Goal: Task Accomplishment & Management: Manage account settings

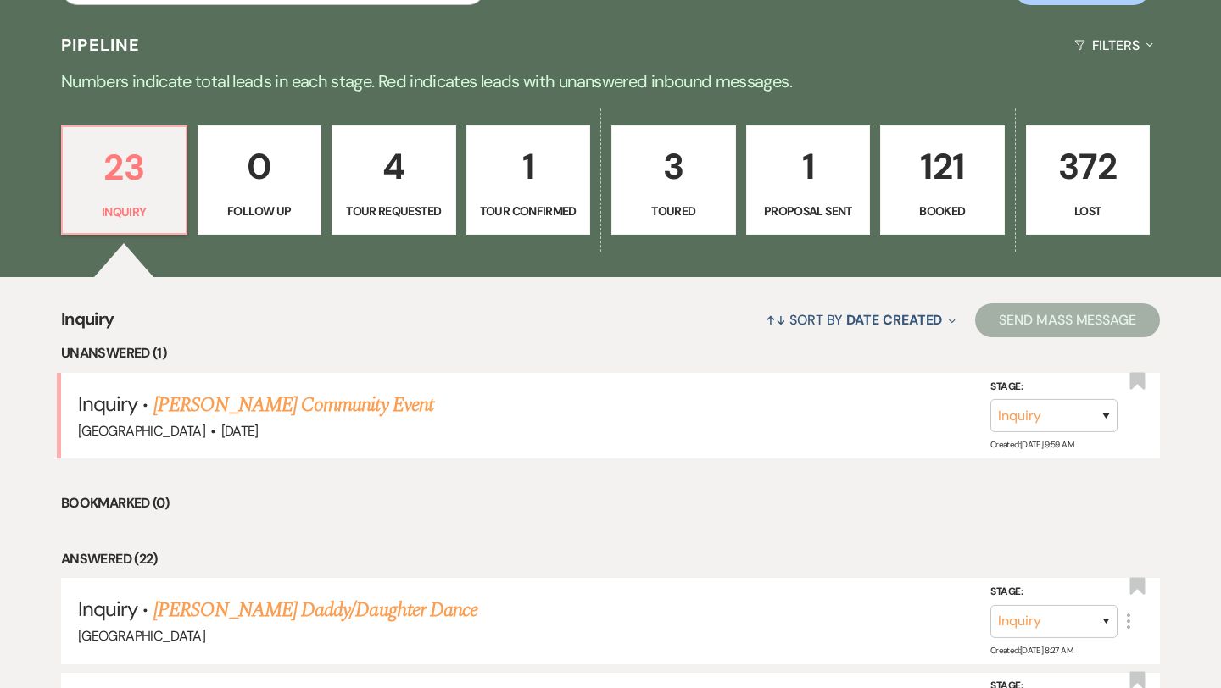
scroll to position [376, 0]
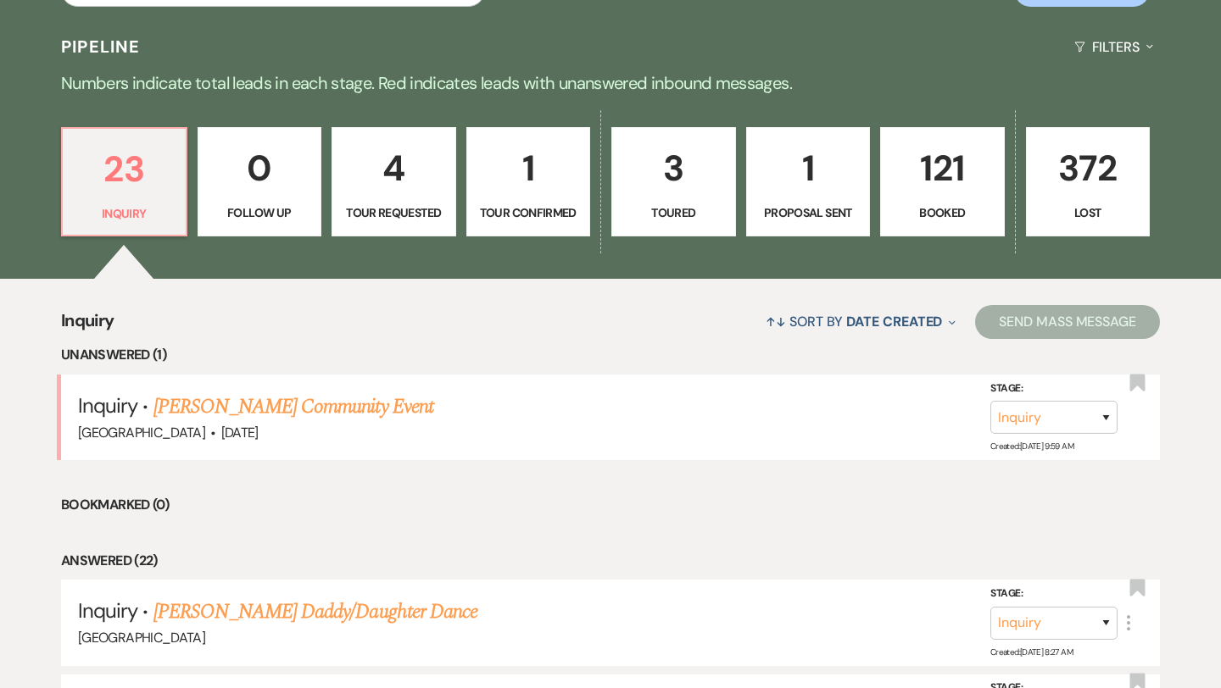
click at [503, 149] on p "1" at bounding box center [528, 168] width 103 height 57
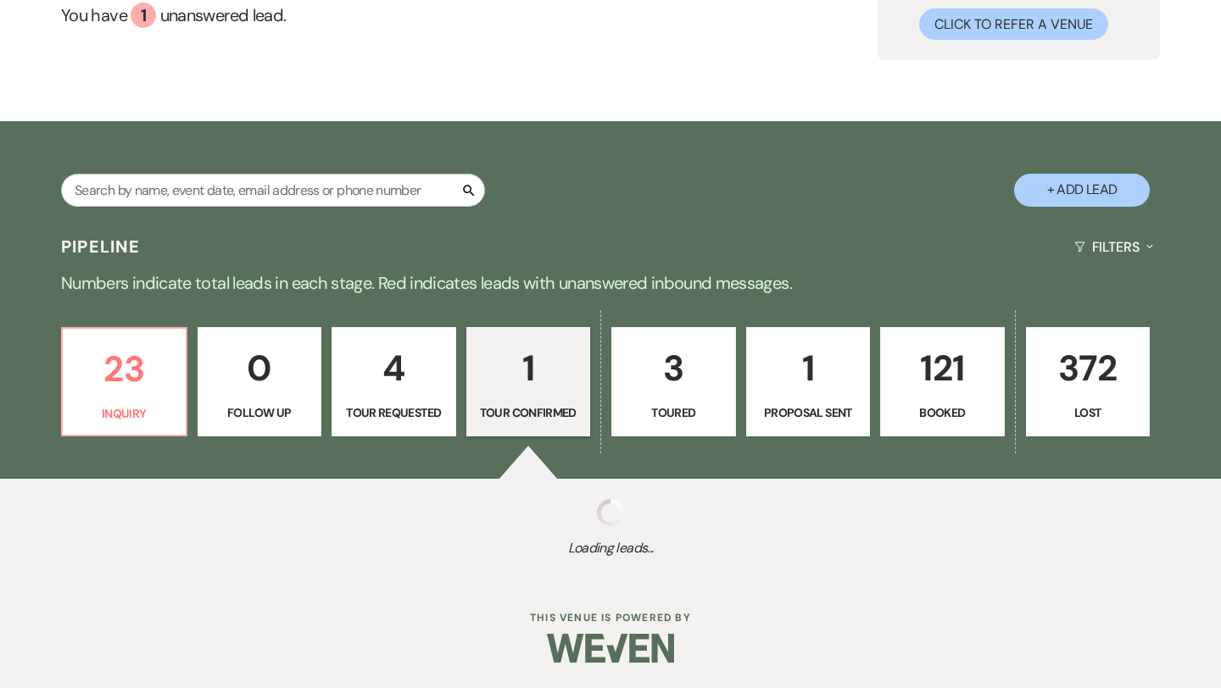
select select "4"
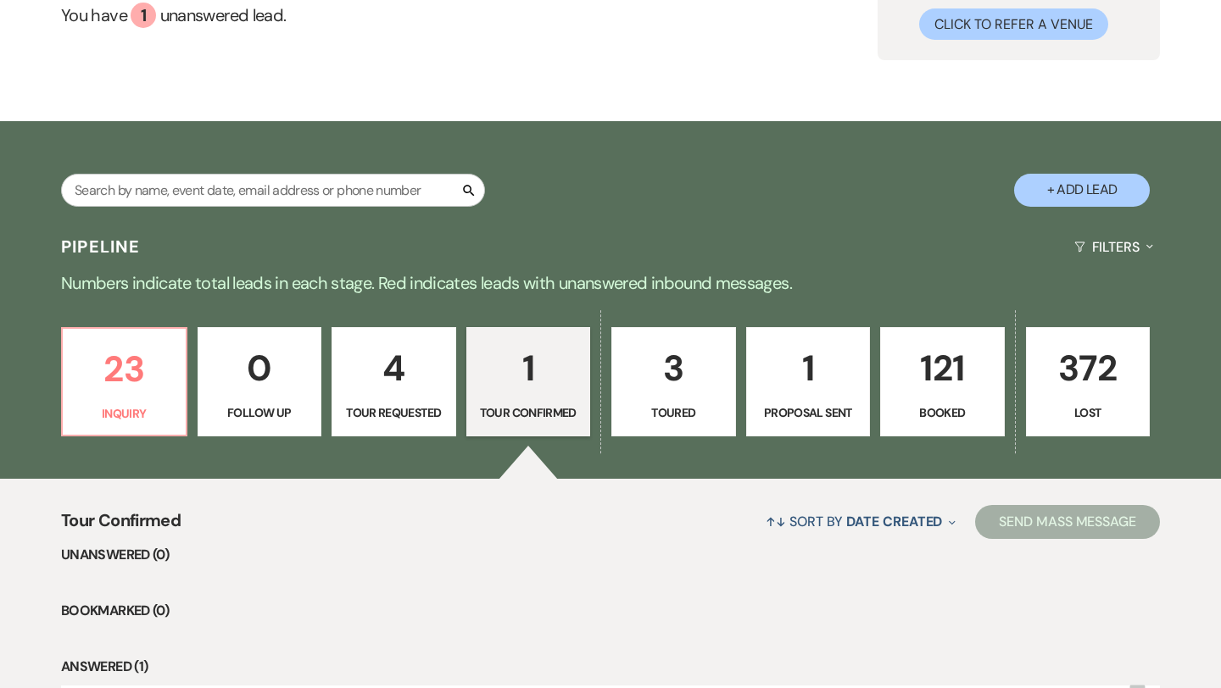
scroll to position [376, 0]
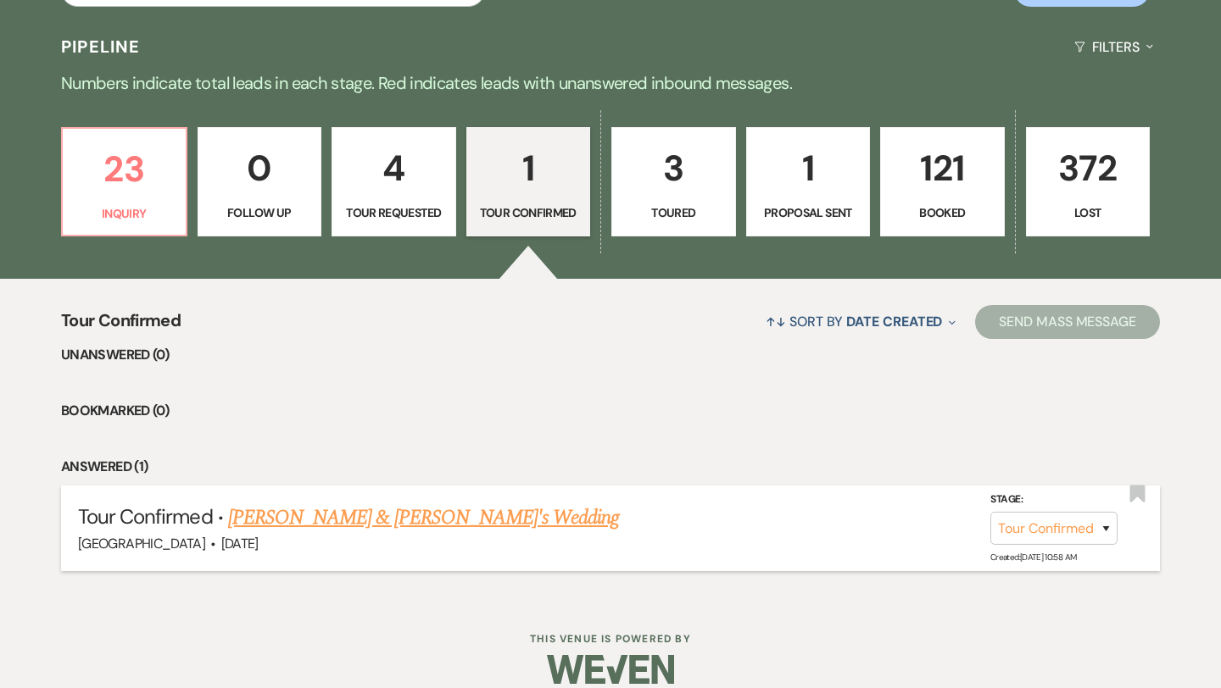
click at [410, 524] on link "[PERSON_NAME] & [PERSON_NAME]'s Wedding" at bounding box center [424, 518] width 392 height 31
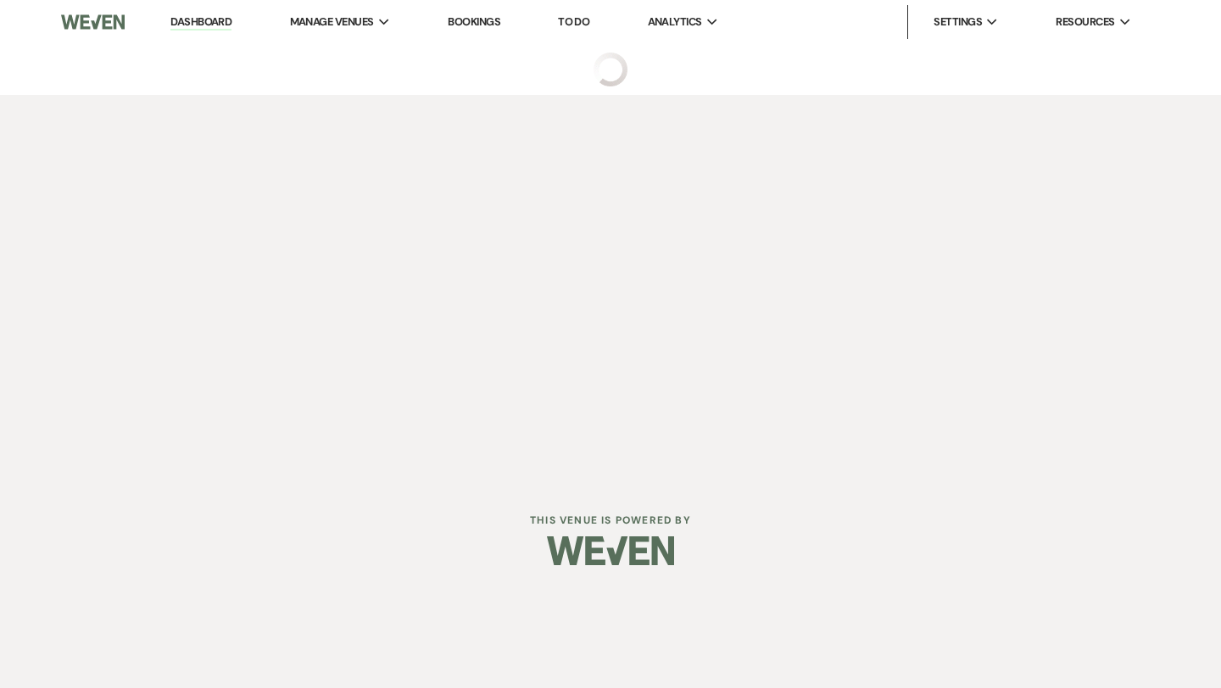
select select "4"
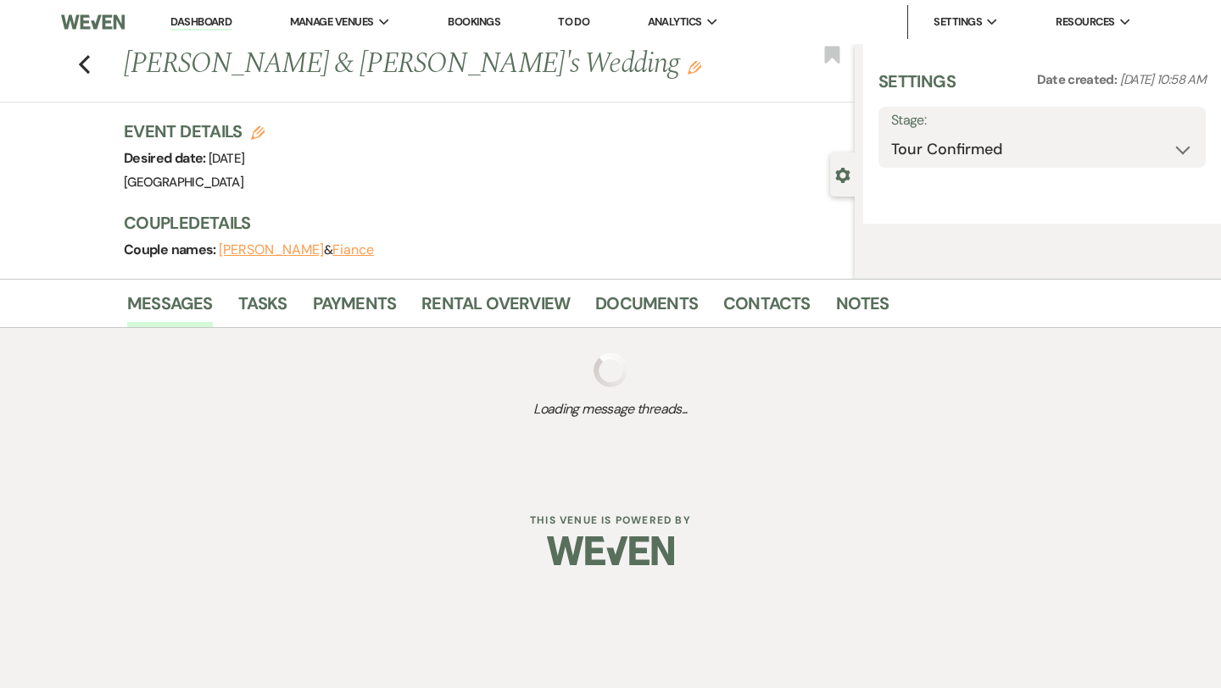
select select "5"
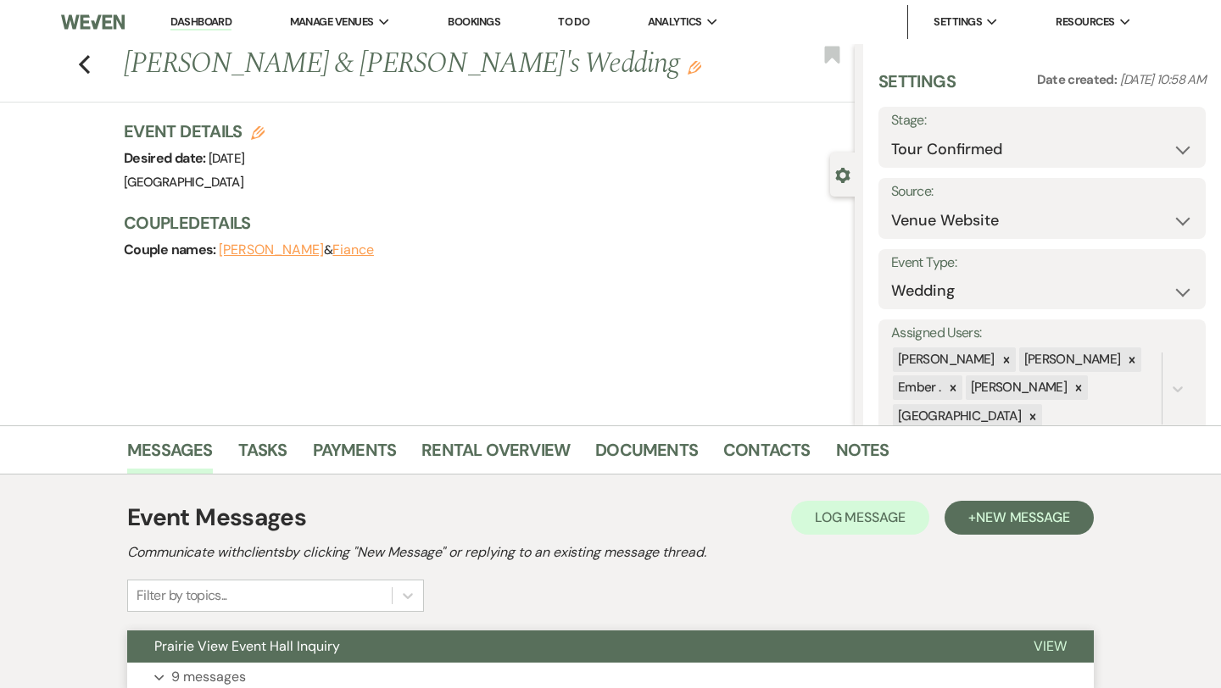
click at [390, 643] on button "Prairie View Event Hall Inquiry" at bounding box center [566, 647] width 879 height 32
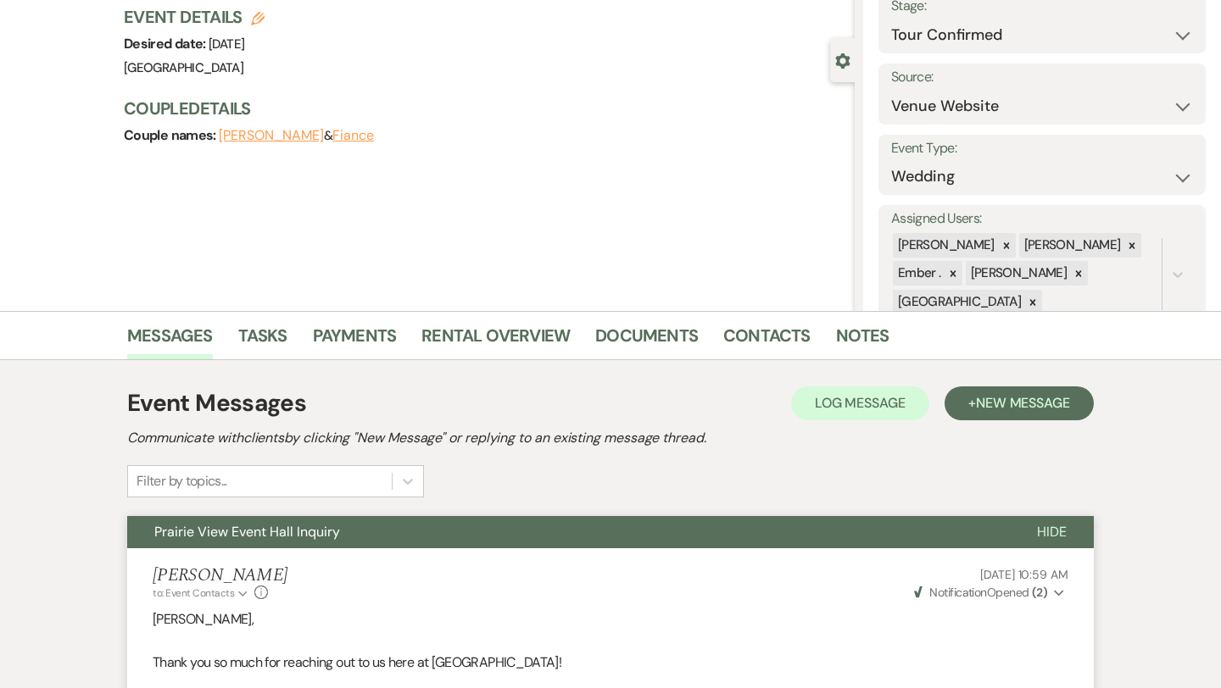
scroll to position [111, 0]
